Goal: Find specific page/section: Find specific page/section

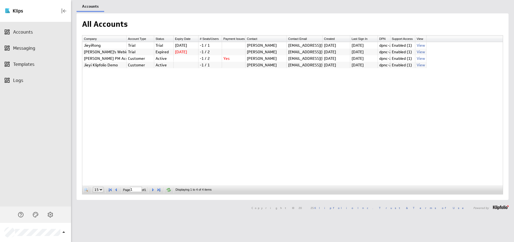
click at [86, 189] on span at bounding box center [85, 189] width 5 height 5
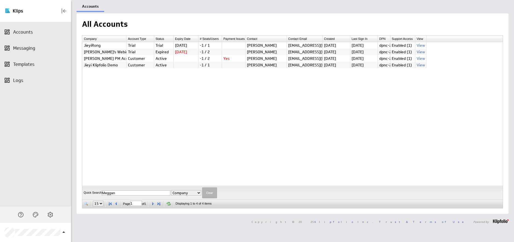
type input "Meggan"
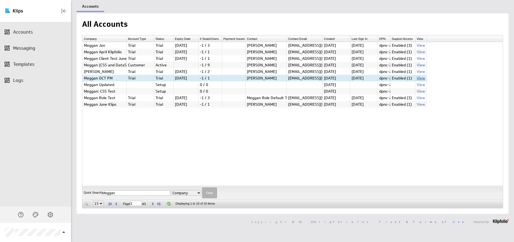
click at [424, 78] on link "View" at bounding box center [421, 78] width 8 height 5
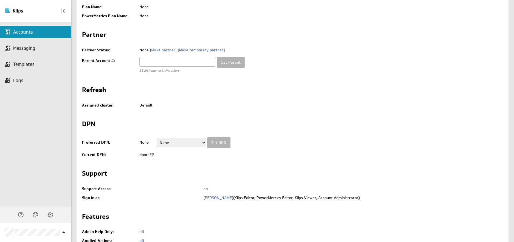
scroll to position [273, 0]
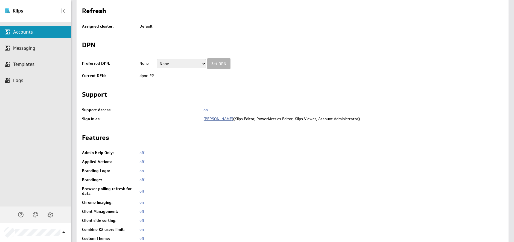
click at [205, 119] on link "[PERSON_NAME]" at bounding box center [218, 118] width 30 height 5
